Goal: Check status

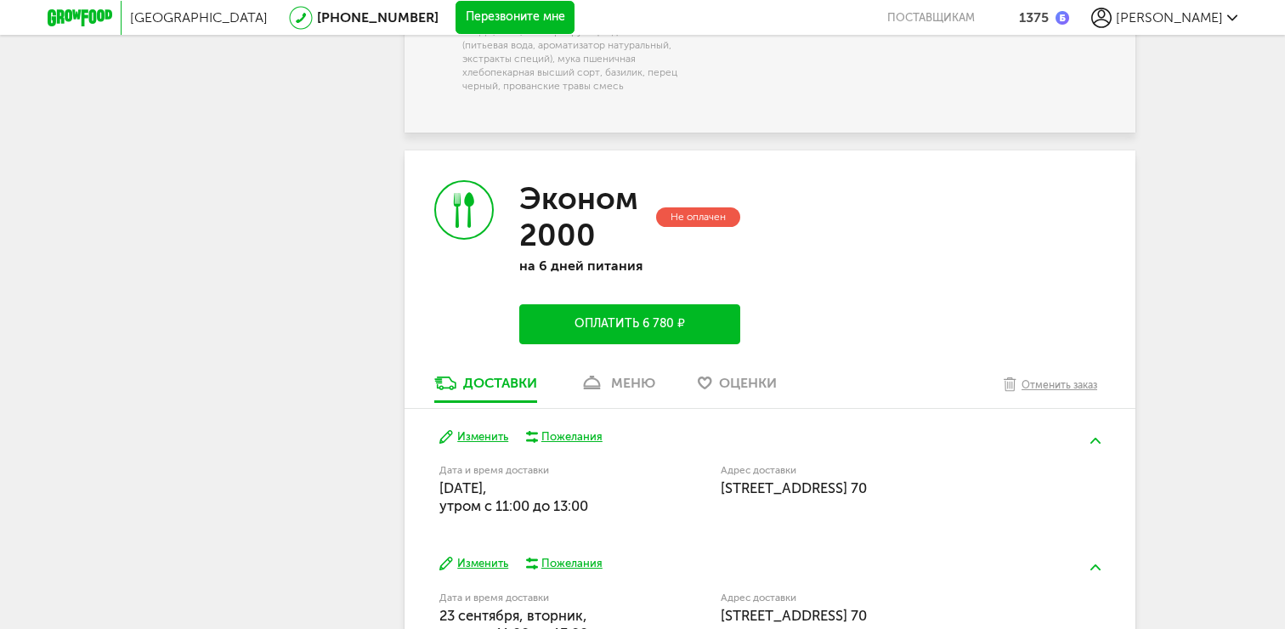
click at [569, 209] on h3 "Эконом 2000" at bounding box center [585, 216] width 133 height 73
drag, startPoint x: 569, startPoint y: 209, endPoint x: 568, endPoint y: 239, distance: 29.8
click at [568, 239] on h3 "Эконом 2000" at bounding box center [585, 216] width 133 height 73
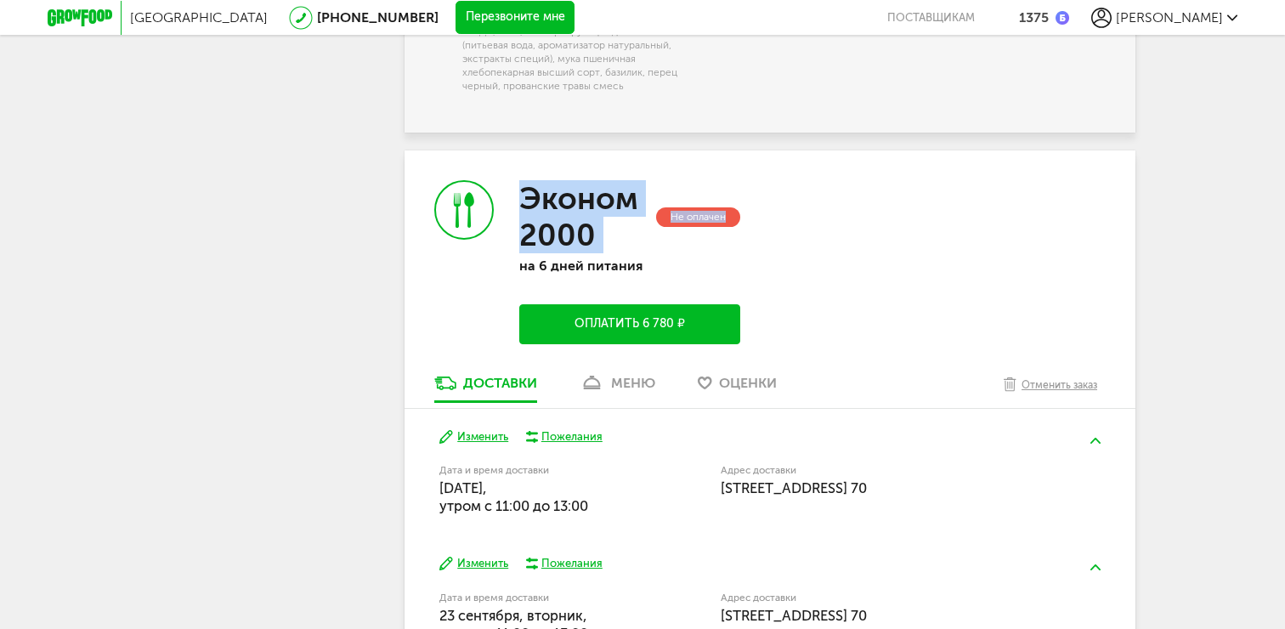
drag, startPoint x: 756, startPoint y: 228, endPoint x: 527, endPoint y: 190, distance: 231.7
click at [527, 190] on div "Эконом 2000 Не оплачен на 6 дней питания Оплатить 6 780 ₽" at bounding box center [587, 262] width 365 height 224
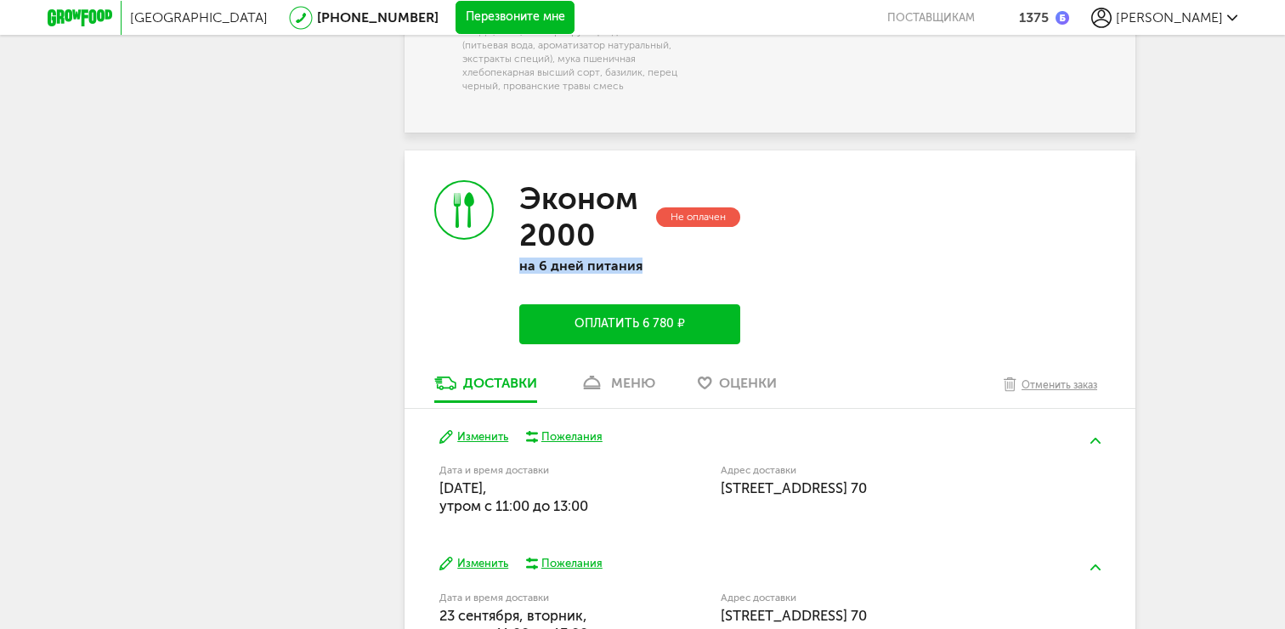
drag, startPoint x: 693, startPoint y: 237, endPoint x: 653, endPoint y: 260, distance: 46.1
click at [653, 260] on div "Эконом 2000 Не оплачен на 6 дней питания Оплатить 6 780 ₽" at bounding box center [629, 262] width 221 height 164
click at [653, 260] on p "на 6 дней питания" at bounding box center [629, 266] width 221 height 16
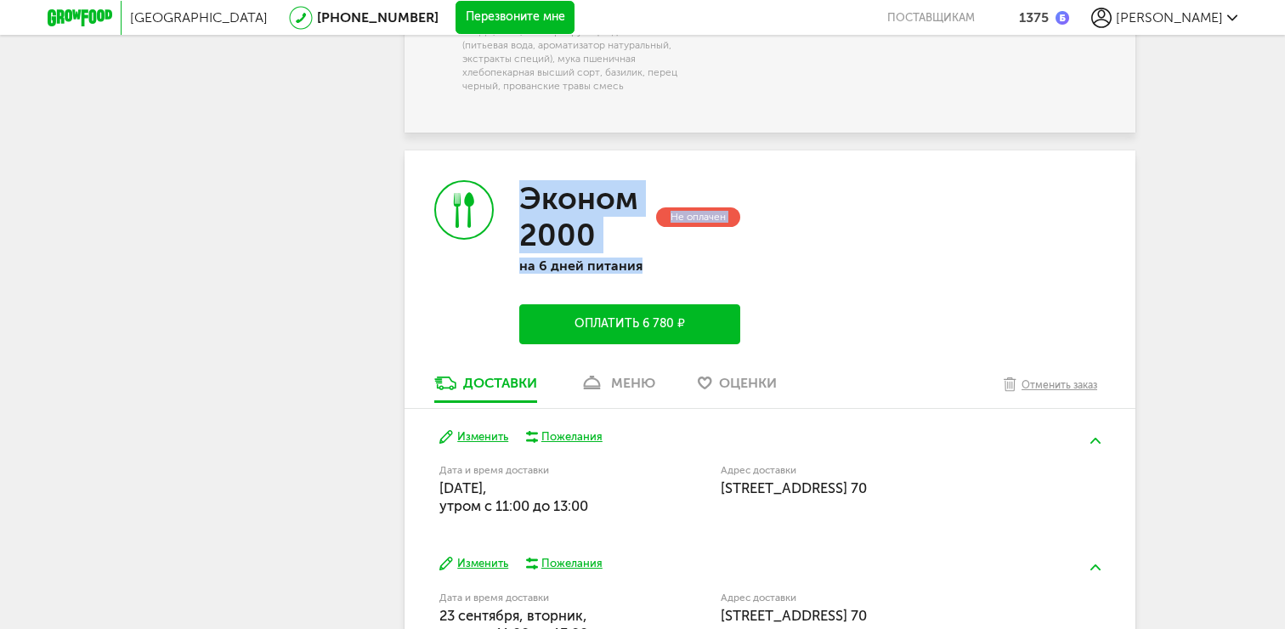
drag, startPoint x: 708, startPoint y: 272, endPoint x: 524, endPoint y: 196, distance: 199.3
click at [524, 196] on div "Эконом 2000 Не оплачен на 6 дней питания Оплатить 6 780 ₽" at bounding box center [629, 262] width 221 height 164
click at [524, 196] on h3 "Эконом 2000" at bounding box center [585, 216] width 133 height 73
drag, startPoint x: 513, startPoint y: 196, endPoint x: 648, endPoint y: 269, distance: 153.2
click at [648, 269] on div "Эконом 2000 Не оплачен на 6 дней питания Оплатить 6 780 ₽" at bounding box center [587, 262] width 365 height 224
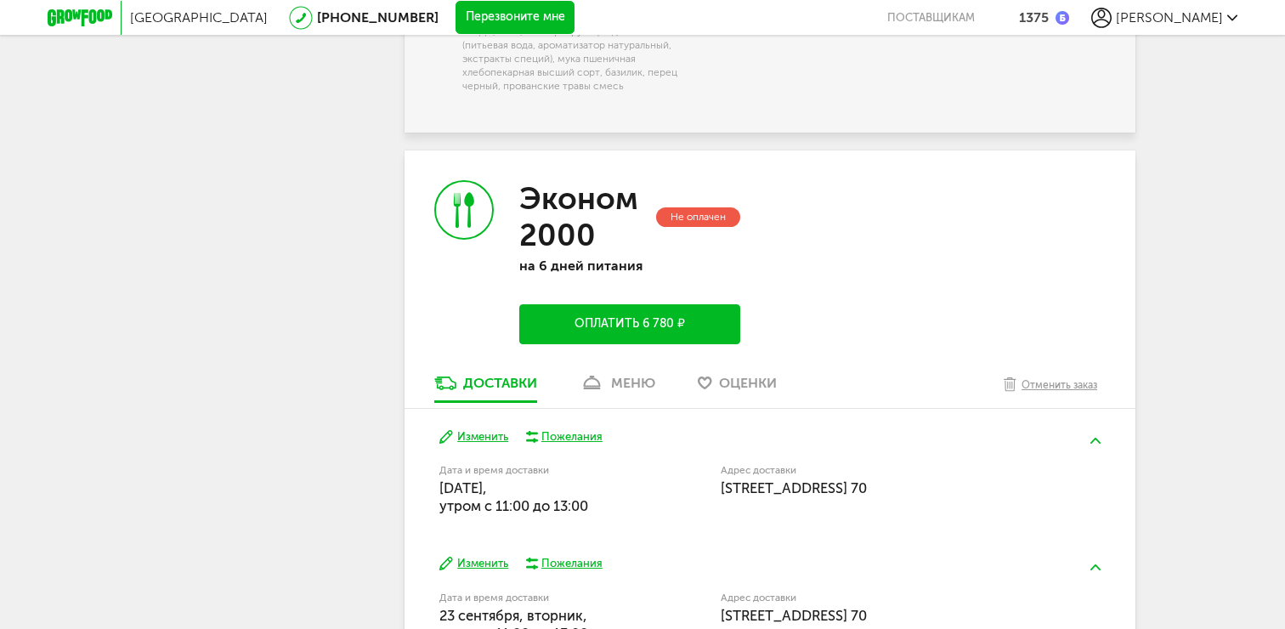
click at [645, 269] on p "на 6 дней питания" at bounding box center [629, 266] width 221 height 16
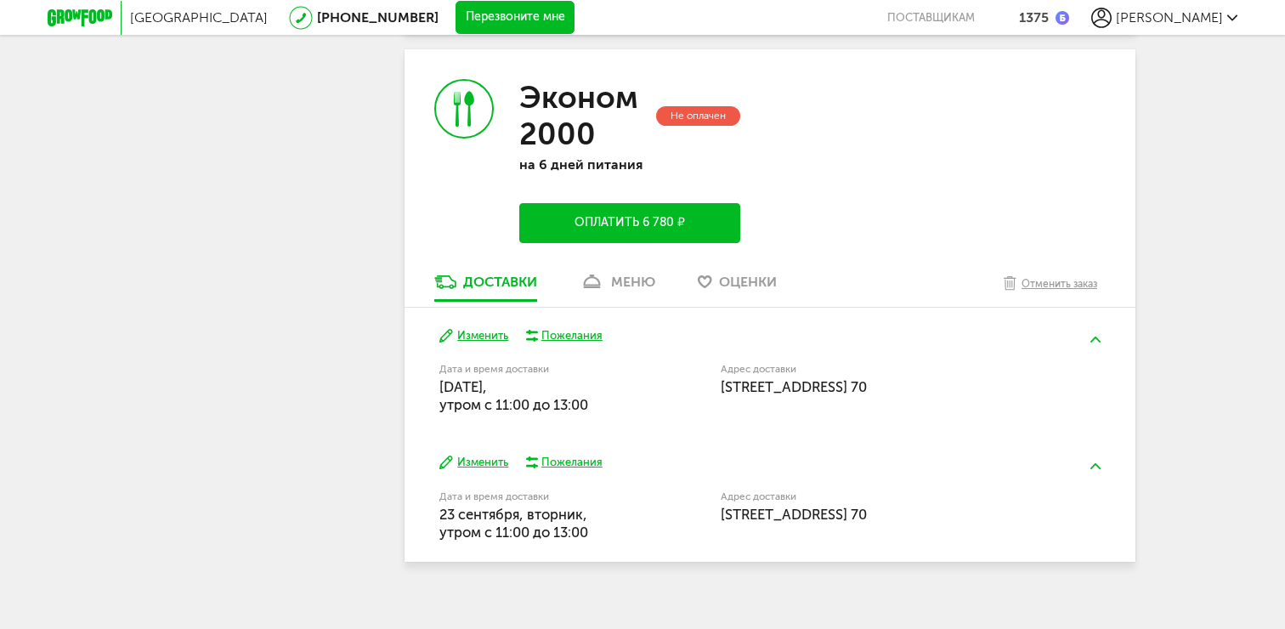
scroll to position [2353, 0]
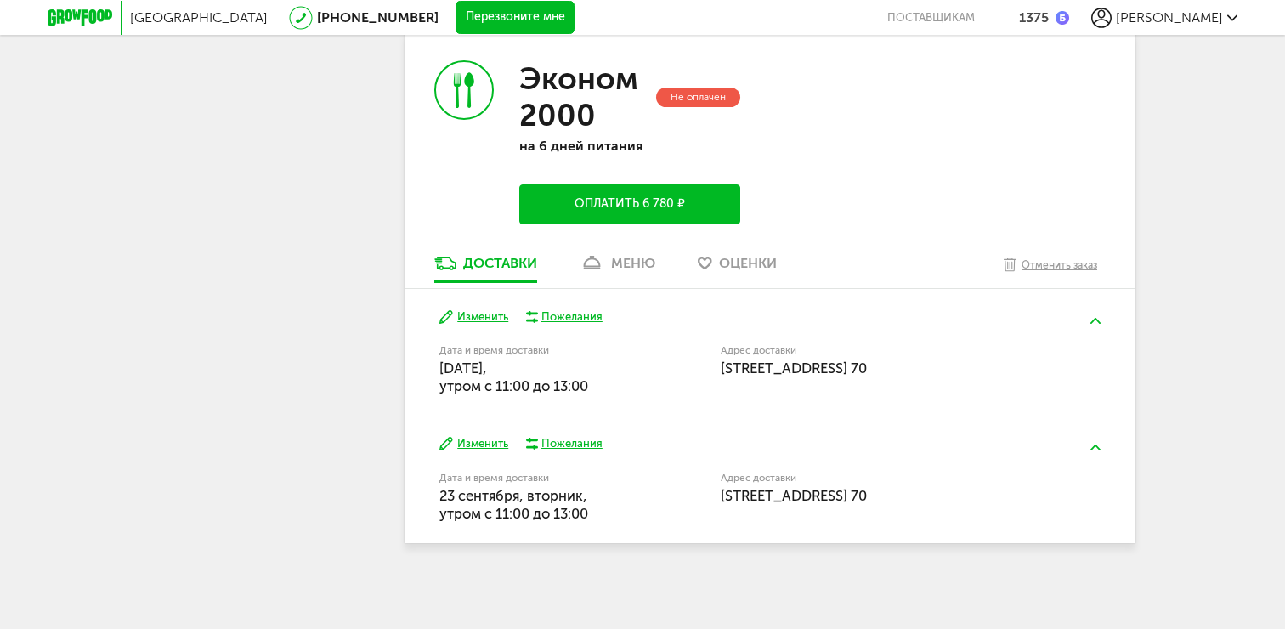
click at [645, 269] on div "меню" at bounding box center [633, 263] width 44 height 16
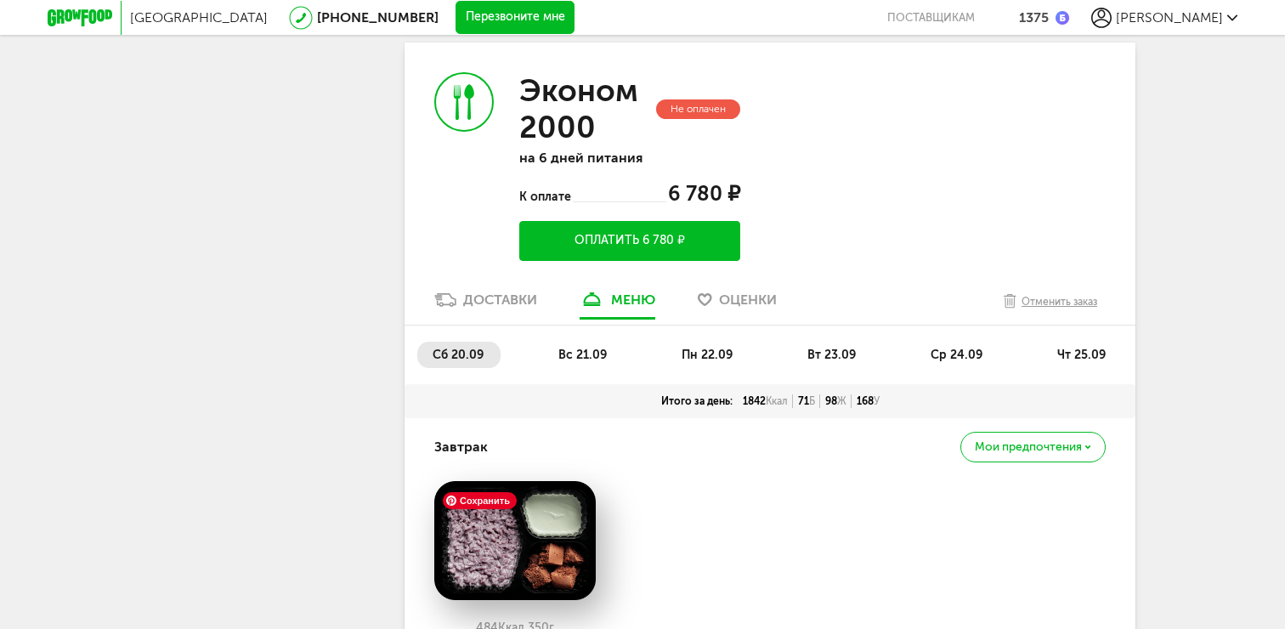
scroll to position [2642, 0]
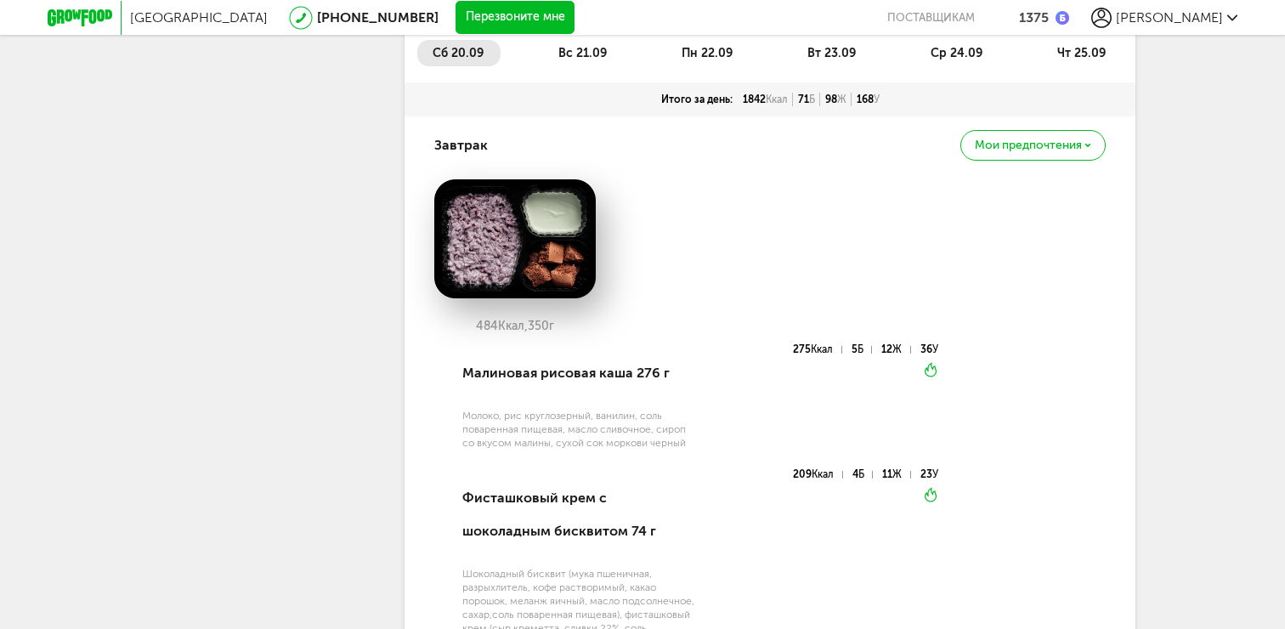
click at [590, 306] on div "484 Ккал, 350 г" at bounding box center [769, 261] width 671 height 165
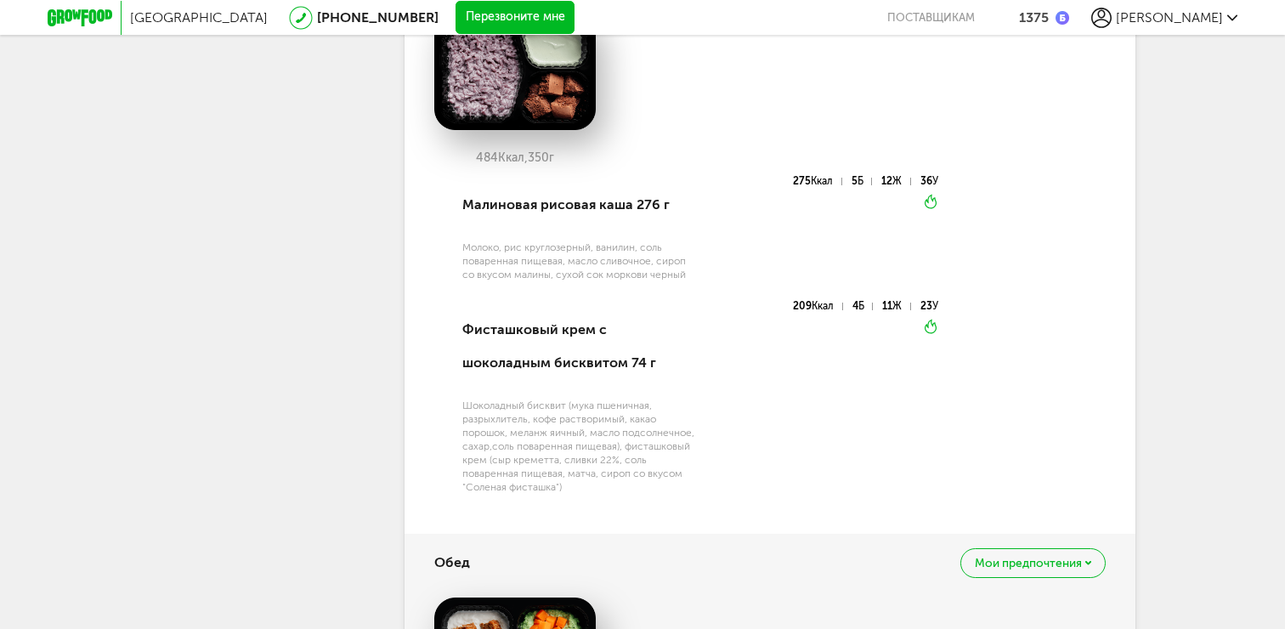
scroll to position [3240, 0]
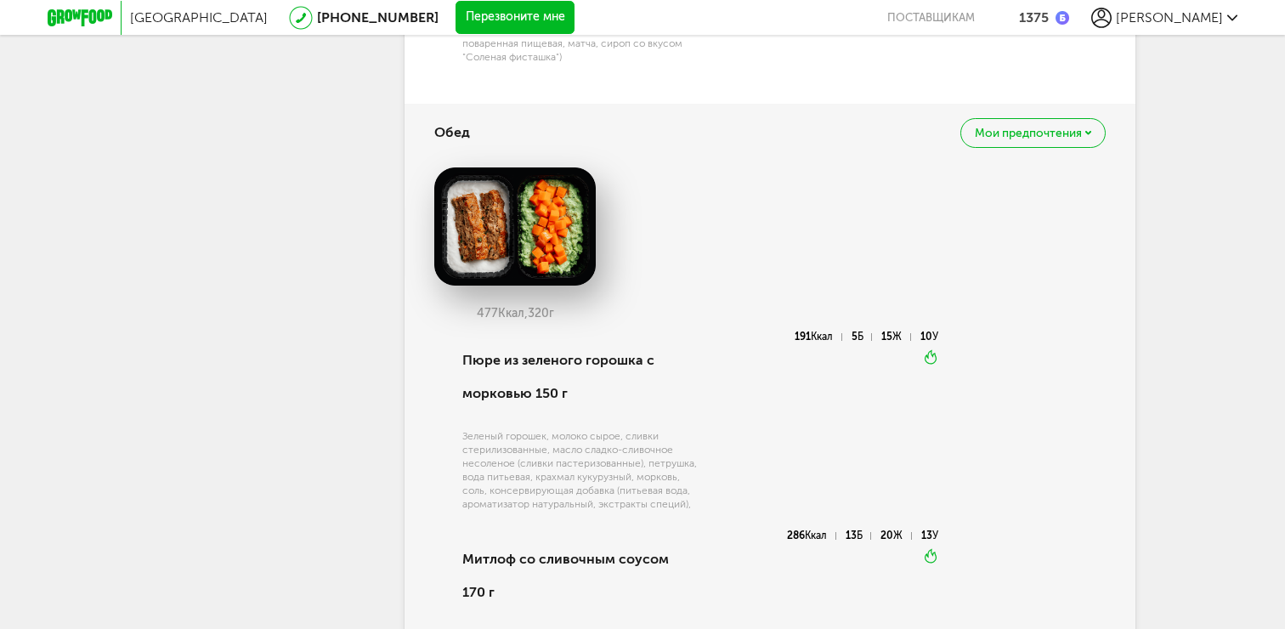
click at [620, 330] on div "477 Ккал, 320 г" at bounding box center [769, 249] width 671 height 165
click at [871, 382] on div "191 Ккал 5 Б 15 Ж 10 У Вкуснее разогреть" at bounding box center [818, 430] width 240 height 199
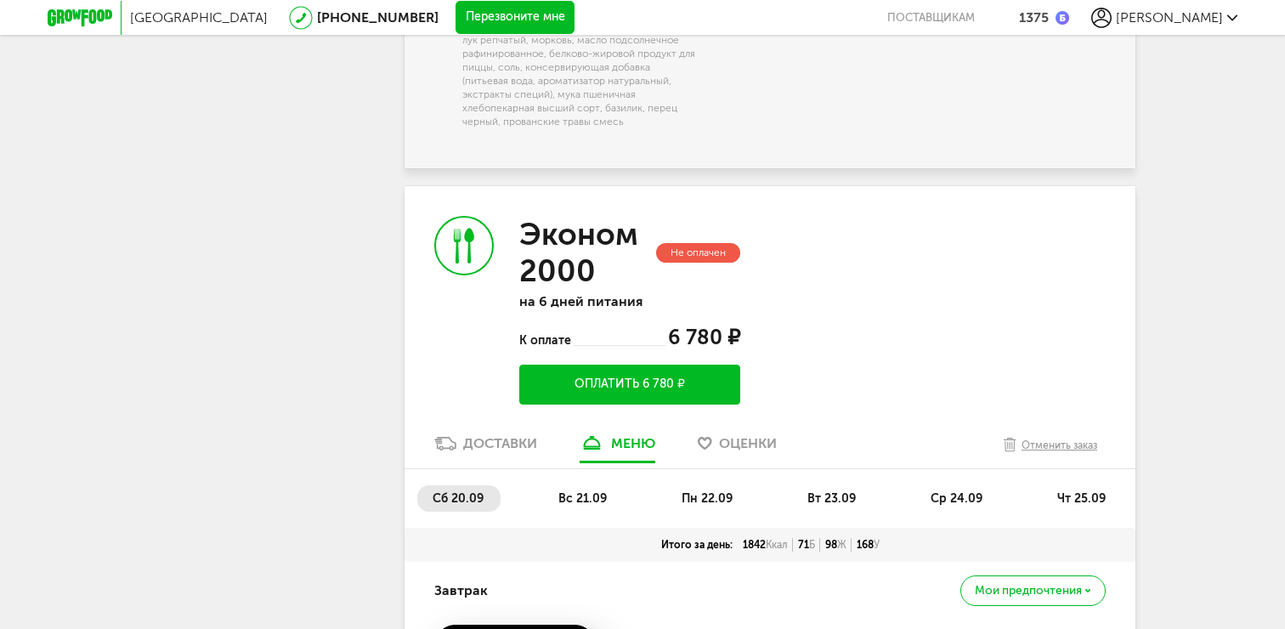
scroll to position [2086, 0]
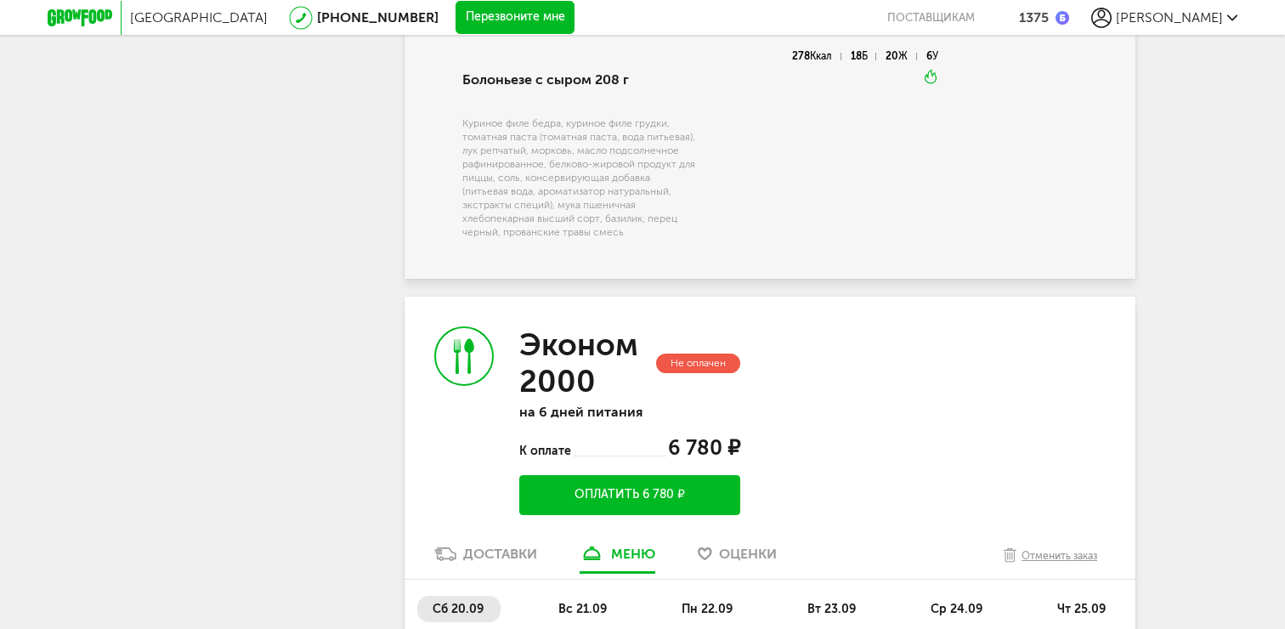
click at [772, 318] on div "Эконом 2000 Не оплачен на 6 дней питания К оплате 6 780 ₽ Оплатить 6 780 ₽" at bounding box center [770, 421] width 731 height 248
